Goal: Task Accomplishment & Management: Use online tool/utility

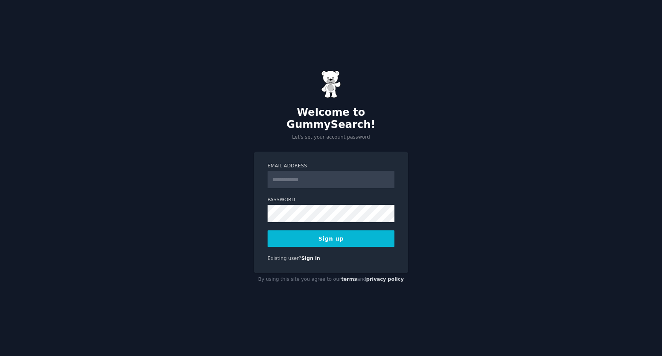
click at [305, 173] on input "Email Address" at bounding box center [331, 179] width 127 height 17
type input "**********"
click at [345, 234] on button "Sign up" at bounding box center [331, 239] width 127 height 17
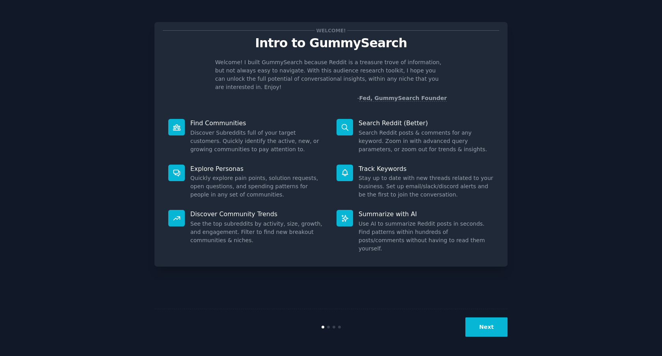
click at [484, 329] on button "Next" at bounding box center [487, 327] width 42 height 19
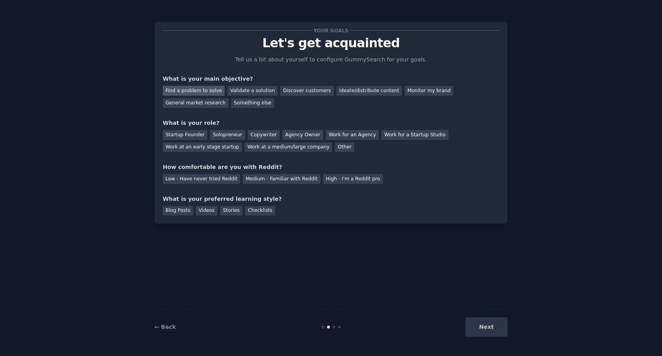
click at [207, 91] on div "Find a problem to solve" at bounding box center [194, 91] width 62 height 10
click at [247, 91] on div "Validate a solution" at bounding box center [252, 91] width 50 height 10
click at [220, 134] on div "Solopreneur" at bounding box center [227, 135] width 35 height 10
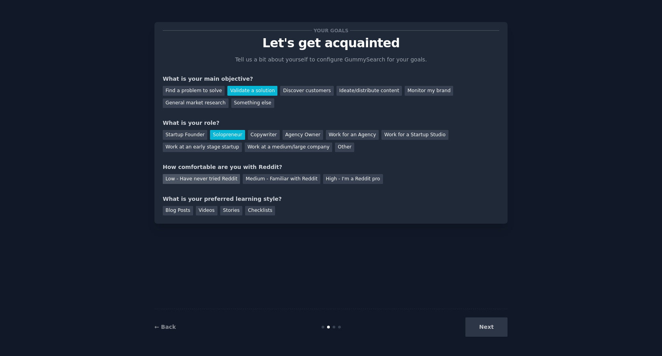
click at [197, 178] on div "Low - Have never tried Reddit" at bounding box center [201, 179] width 77 height 10
click at [205, 212] on div "Videos" at bounding box center [207, 211] width 22 height 10
click at [505, 326] on button "Next" at bounding box center [487, 327] width 42 height 19
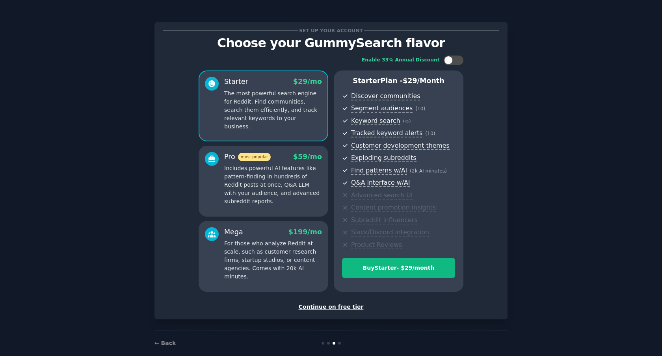
click at [344, 308] on div "Continue on free tier" at bounding box center [331, 307] width 337 height 8
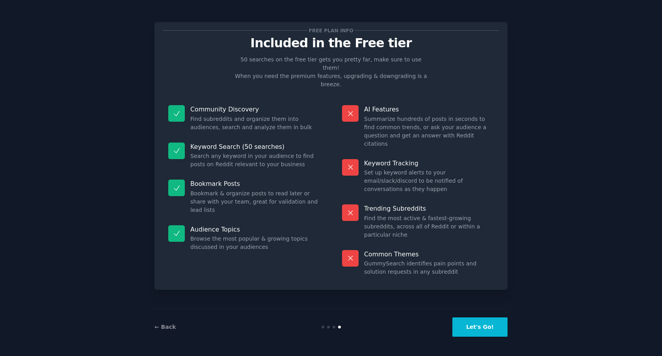
click at [469, 322] on button "Let's Go!" at bounding box center [480, 327] width 55 height 19
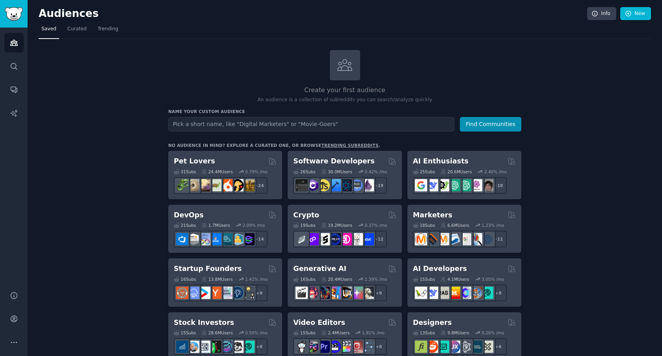
click at [268, 127] on input "text" at bounding box center [311, 124] width 286 height 15
type input "content to map"
click at [460, 117] on button "Find Communities" at bounding box center [490, 124] width 61 height 15
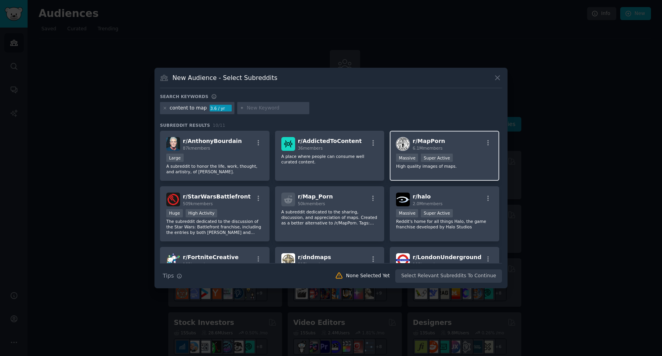
click at [428, 142] on span "r/ MapPorn" at bounding box center [429, 141] width 32 height 6
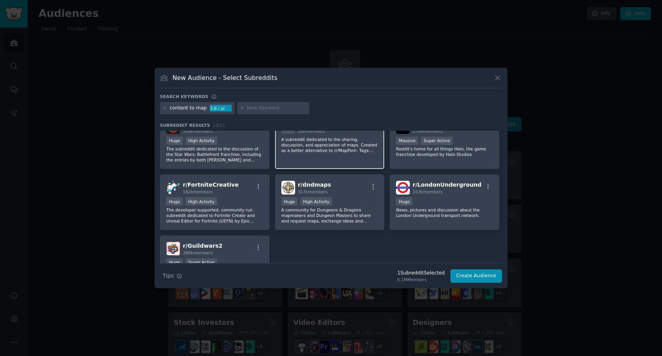
scroll to position [14, 0]
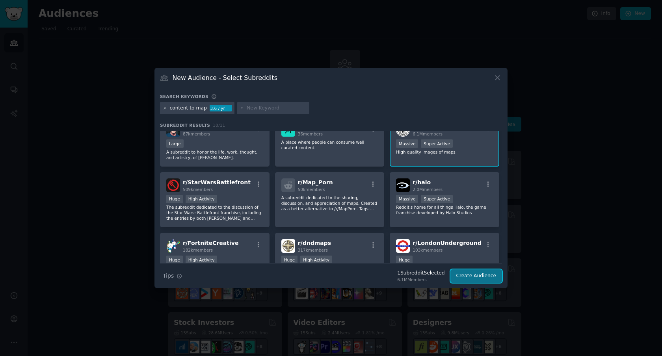
click at [469, 277] on button "Create Audience" at bounding box center [477, 276] width 52 height 13
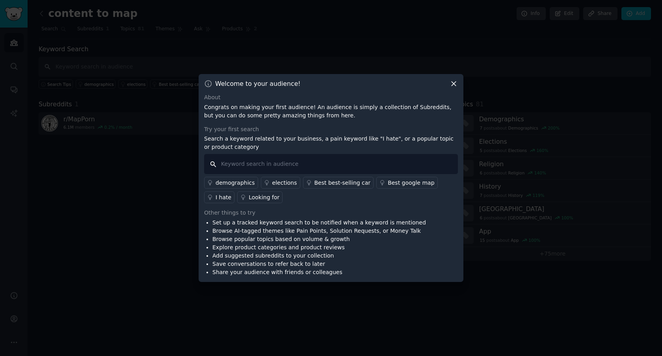
click at [307, 162] on input "text" at bounding box center [331, 164] width 254 height 20
type input "generate map"
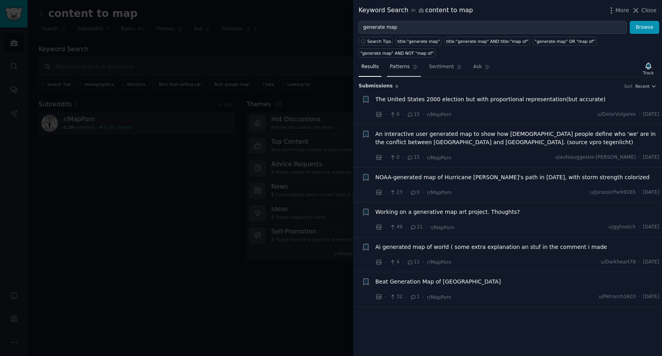
click at [400, 69] on span "Patterns" at bounding box center [400, 66] width 20 height 7
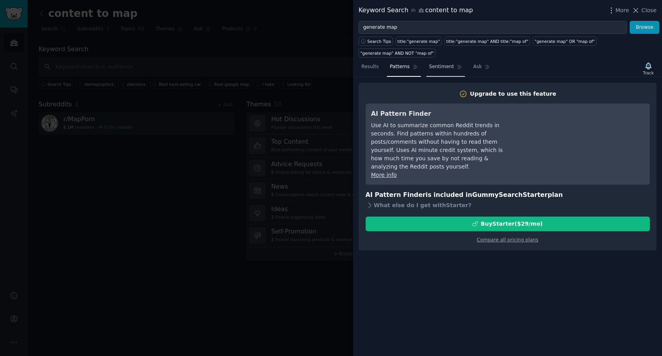
click at [430, 69] on span "Sentiment" at bounding box center [441, 66] width 25 height 7
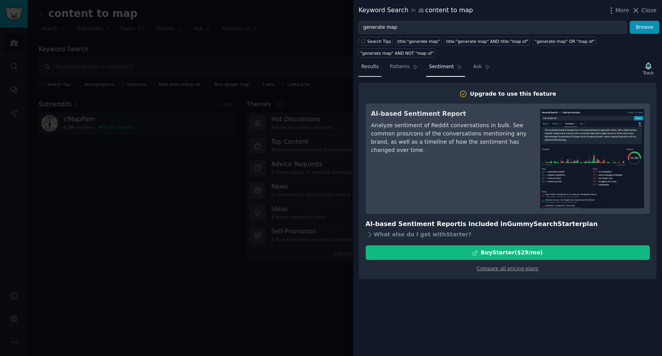
click at [368, 67] on span "Results" at bounding box center [369, 66] width 17 height 7
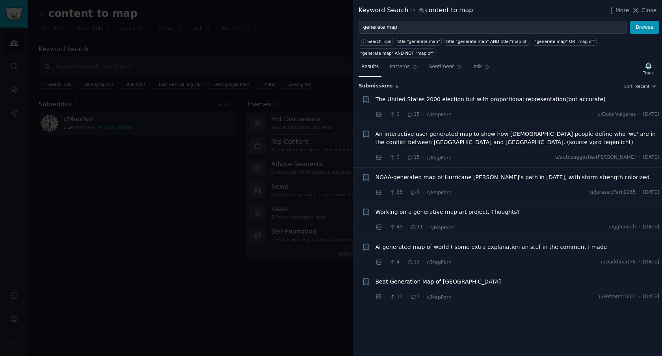
click at [165, 218] on div at bounding box center [331, 178] width 662 height 356
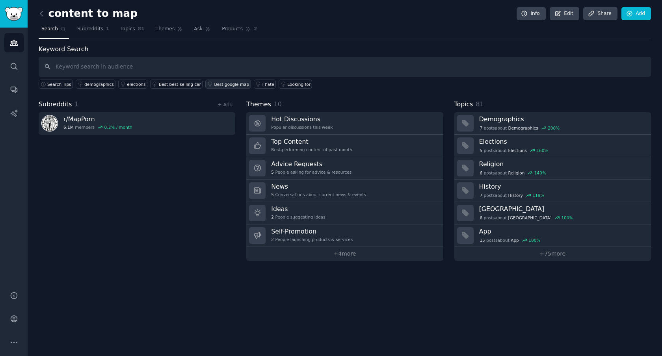
click at [221, 87] on div "Best google map" at bounding box center [231, 85] width 35 height 6
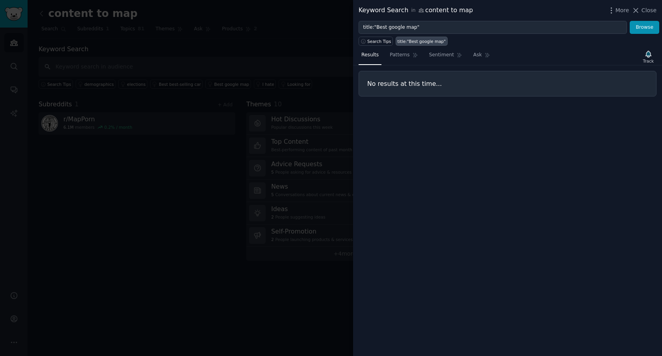
click at [205, 99] on div at bounding box center [331, 178] width 662 height 356
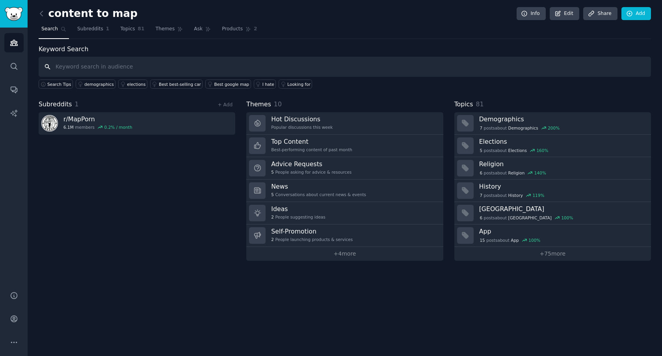
click at [104, 69] on input "text" at bounding box center [345, 67] width 613 height 20
click at [90, 23] on link "Subreddits 1" at bounding box center [92, 31] width 37 height 16
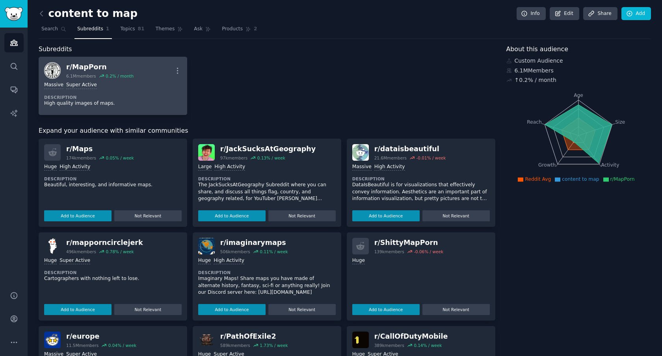
click at [94, 67] on div "r/ MapPorn" at bounding box center [99, 67] width 67 height 10
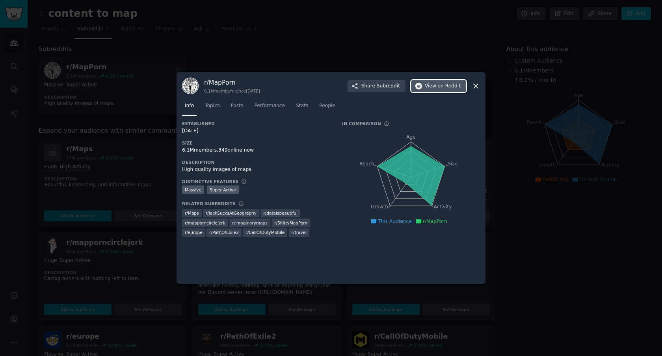
click at [434, 88] on span "View on Reddit" at bounding box center [443, 86] width 36 height 7
click at [143, 60] on div at bounding box center [331, 178] width 662 height 356
